Goal: Task Accomplishment & Management: Manage account settings

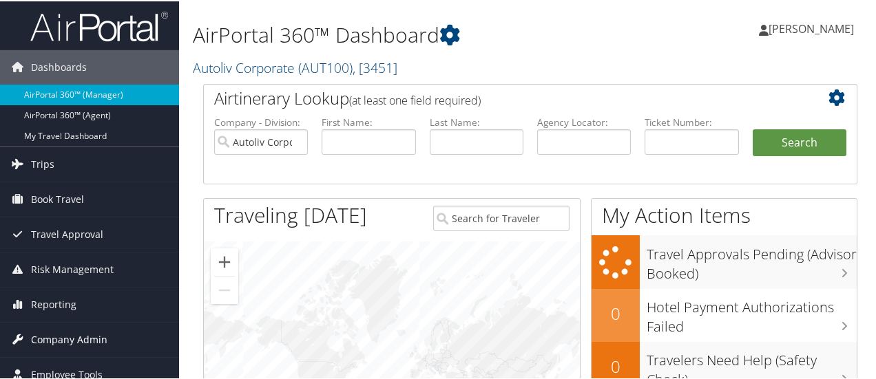
click at [96, 334] on span "Company Admin" at bounding box center [69, 338] width 76 height 34
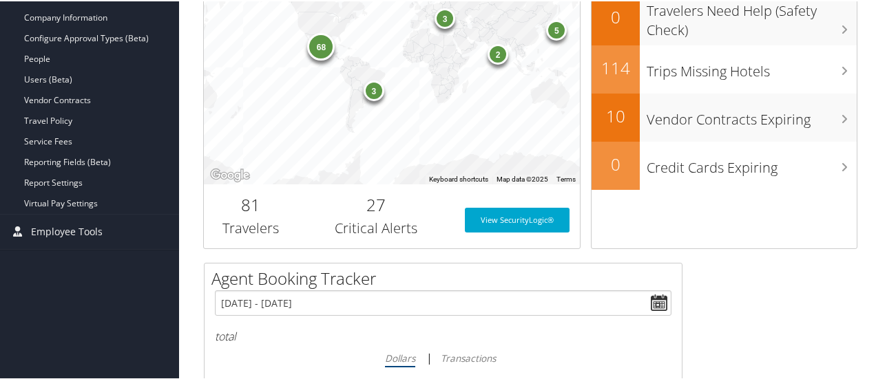
scroll to position [363, 0]
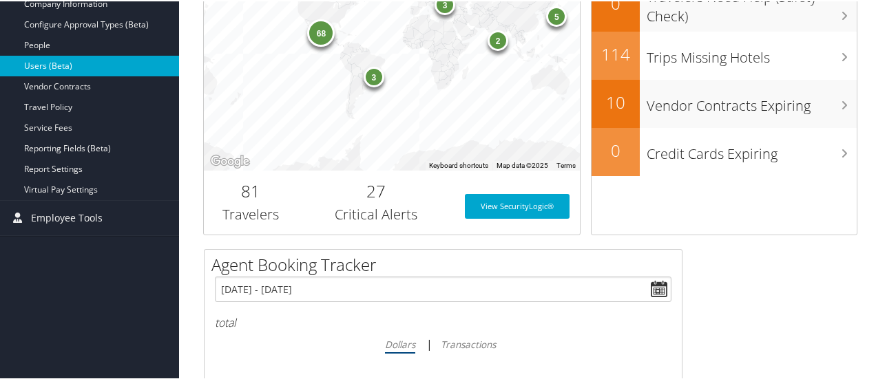
click at [66, 63] on link "Users (Beta)" at bounding box center [89, 64] width 179 height 21
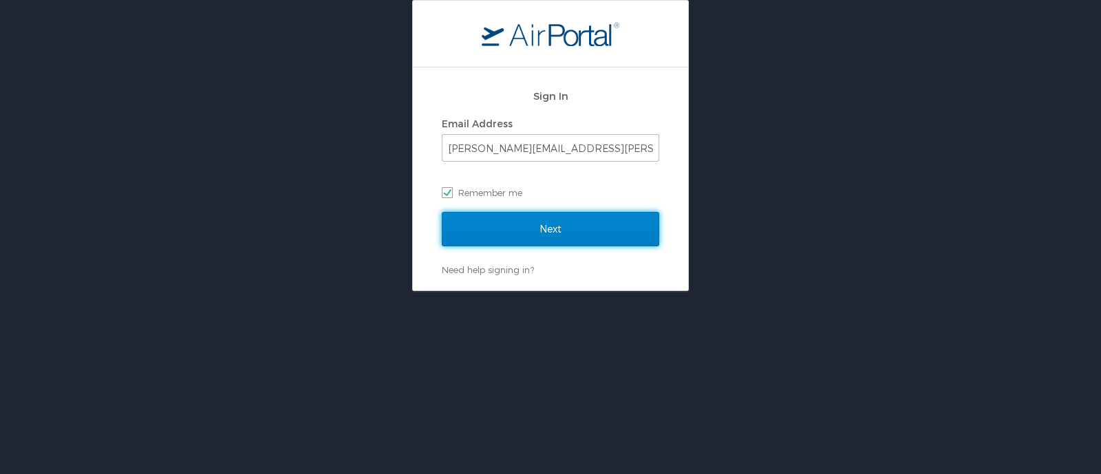
click at [559, 236] on input "Next" at bounding box center [551, 229] width 218 height 34
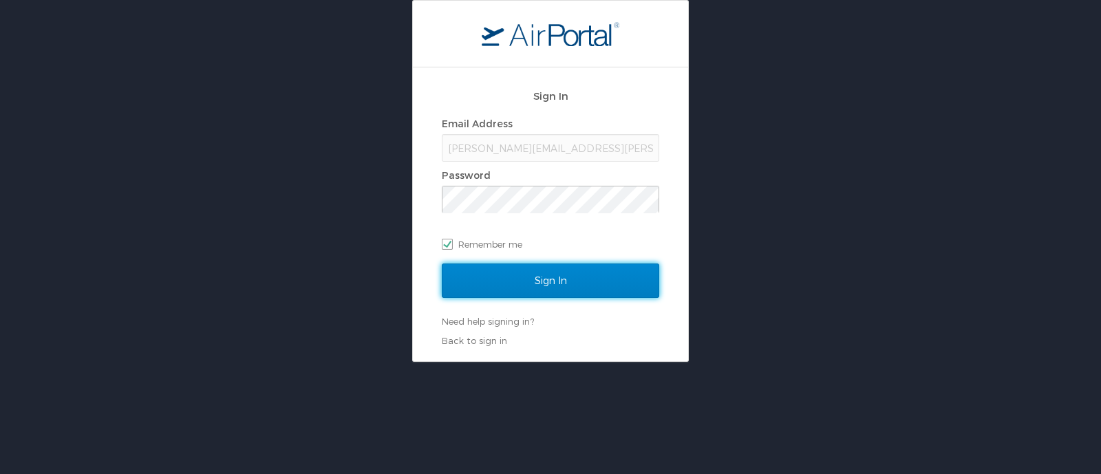
click at [553, 280] on input "Sign In" at bounding box center [551, 281] width 218 height 34
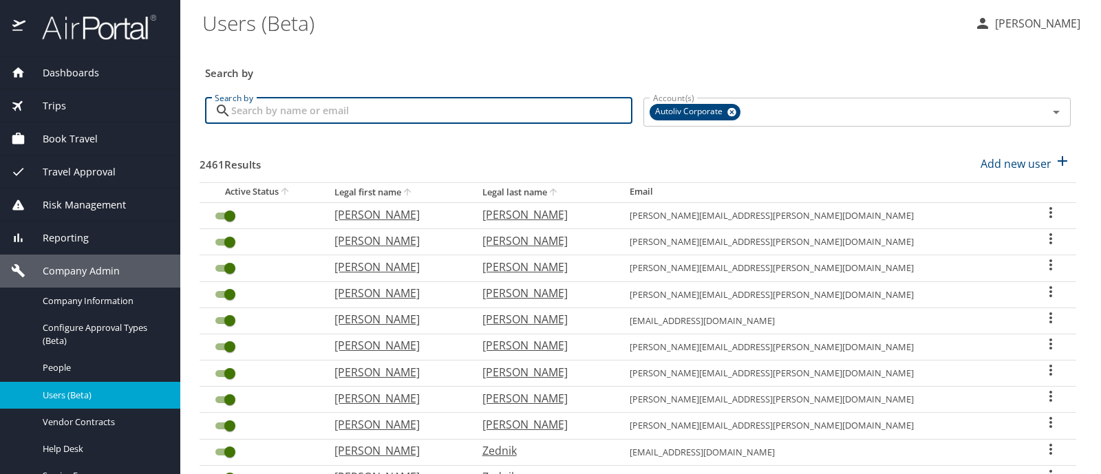
click at [274, 107] on input "Search by" at bounding box center [431, 111] width 401 height 26
type input "[PERSON_NAME]"
